Goal: Find specific page/section: Find specific page/section

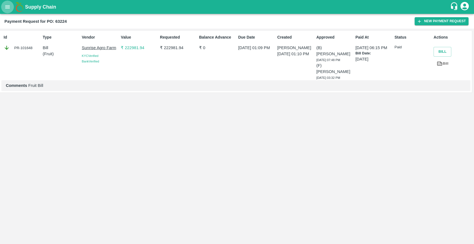
click at [9, 5] on icon "open drawer" at bounding box center [7, 7] width 6 height 6
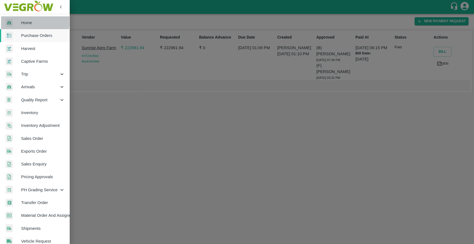
click at [24, 21] on span "Home" at bounding box center [43, 23] width 44 height 6
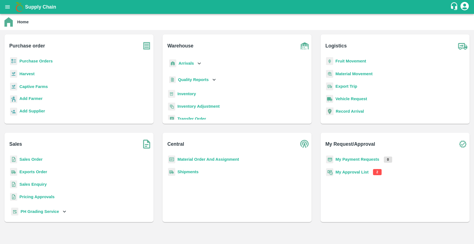
click at [44, 63] on b "Purchase Orders" at bounding box center [35, 61] width 33 height 4
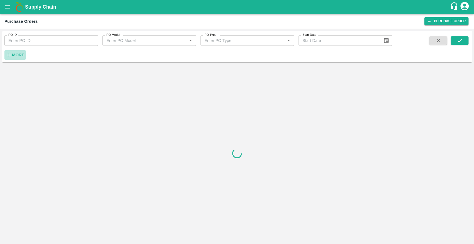
click at [17, 54] on strong "More" at bounding box center [18, 55] width 12 height 4
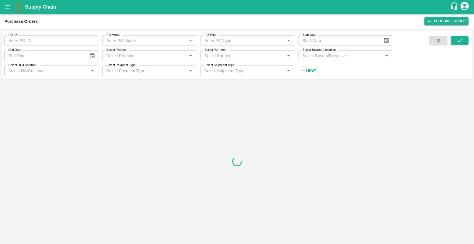
click at [243, 54] on input "Select Partners" at bounding box center [242, 55] width 81 height 7
type input "[PERSON_NAME]"
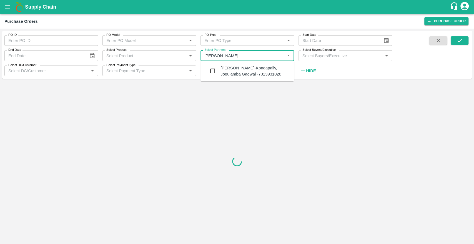
click at [242, 68] on div "[PERSON_NAME]-Kondapally, Jogulamba Gadwal -7013931020" at bounding box center [254, 71] width 69 height 12
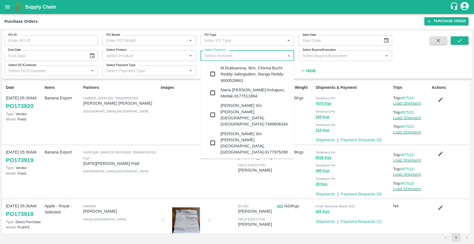
click at [266, 59] on input "Select Partners" at bounding box center [242, 55] width 81 height 7
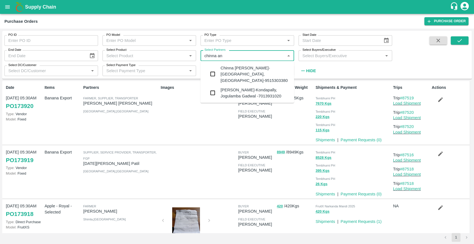
type input "chinna anj"
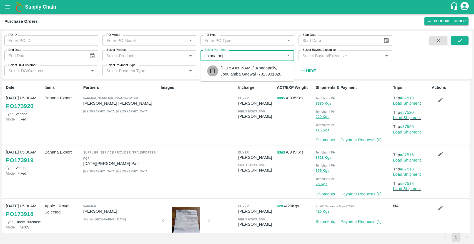
click at [213, 70] on input "checkbox" at bounding box center [212, 70] width 11 height 11
click at [462, 42] on icon "submit" at bounding box center [459, 40] width 6 height 6
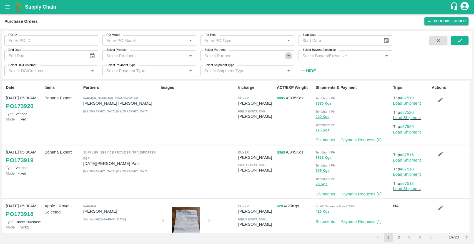
click at [288, 57] on icon "Open" at bounding box center [288, 56] width 6 height 6
type input "[PERSON_NAME]"
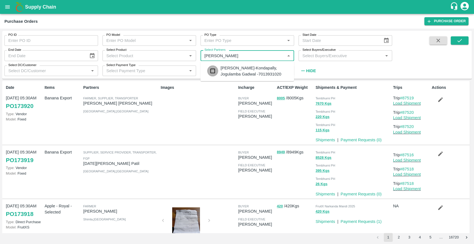
click at [212, 71] on input "checkbox" at bounding box center [212, 70] width 11 height 11
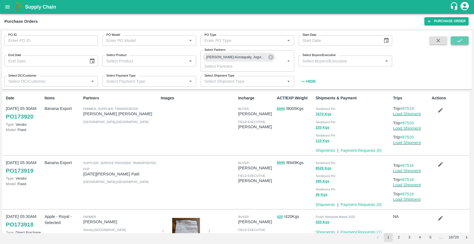
click at [462, 41] on icon "submit" at bounding box center [459, 40] width 6 height 6
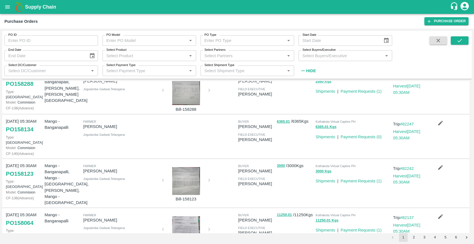
scroll to position [305, 0]
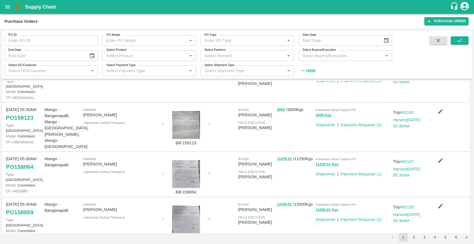
click at [459, 237] on button "6" at bounding box center [455, 237] width 9 height 9
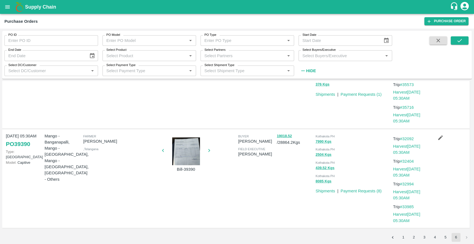
scroll to position [59, 0]
click at [444, 238] on button "5" at bounding box center [445, 237] width 9 height 9
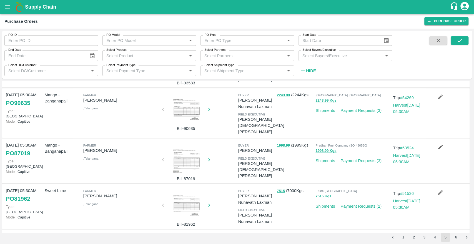
scroll to position [346, 0]
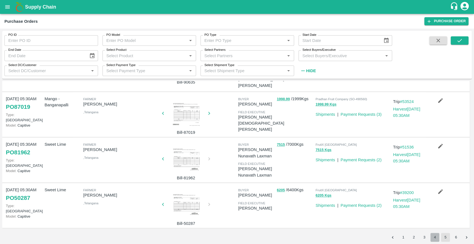
click at [435, 236] on button "4" at bounding box center [434, 237] width 9 height 9
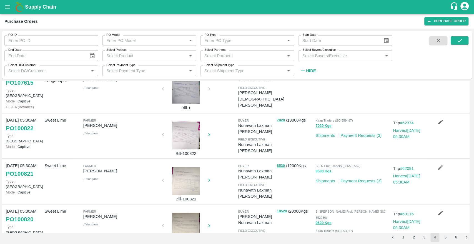
scroll to position [322, 0]
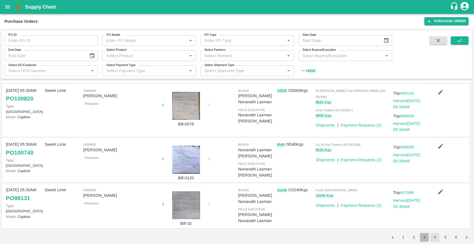
click at [425, 240] on button "3" at bounding box center [424, 237] width 9 height 9
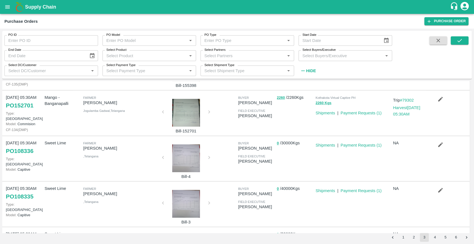
scroll to position [313, 0]
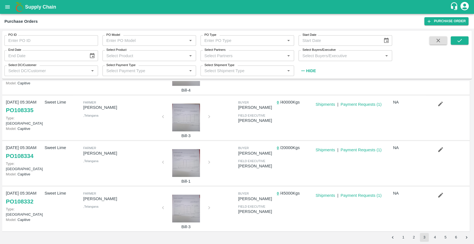
click at [52, 40] on input "PO ID" at bounding box center [51, 40] width 94 height 11
paste input "113225"
type input "113225"
click at [464, 42] on button "submit" at bounding box center [459, 40] width 18 height 8
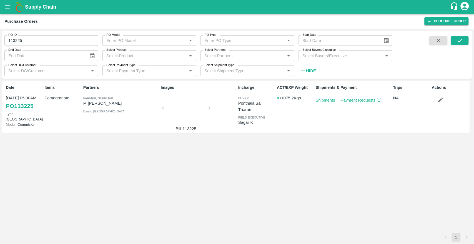
click at [360, 100] on link "Payment Requests ( 1 )" at bounding box center [360, 100] width 41 height 4
